Goal: Transaction & Acquisition: Purchase product/service

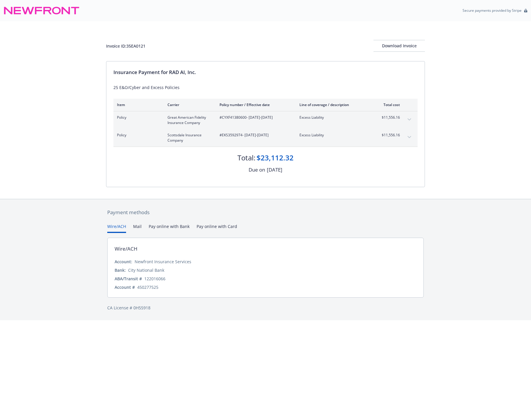
click at [164, 223] on button "Pay online with Bank" at bounding box center [169, 228] width 41 height 10
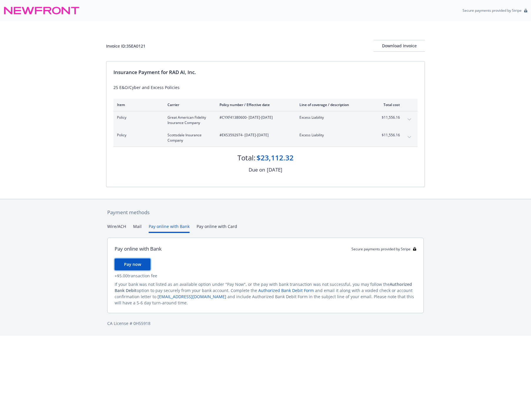
click at [138, 263] on span "Pay now" at bounding box center [132, 264] width 17 height 6
